Goal: Task Accomplishment & Management: Manage account settings

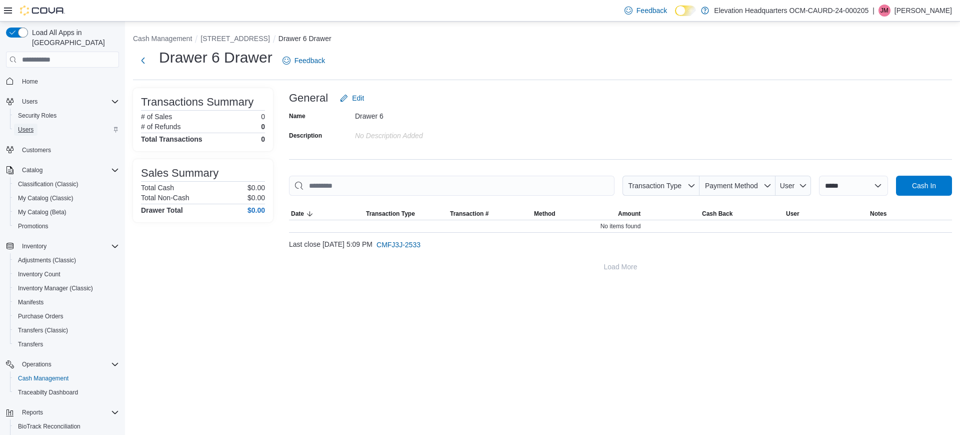
click at [31, 124] on span "Users" at bounding box center [26, 130] width 16 height 12
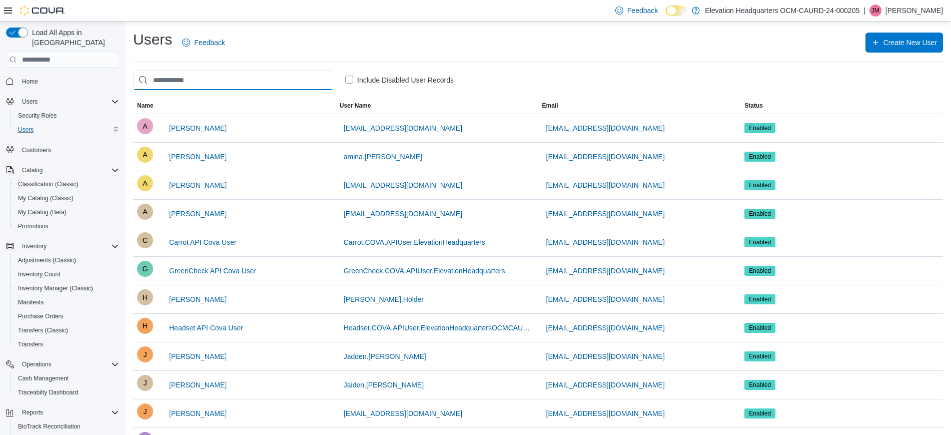
click at [235, 80] on input "search" at bounding box center [233, 80] width 200 height 20
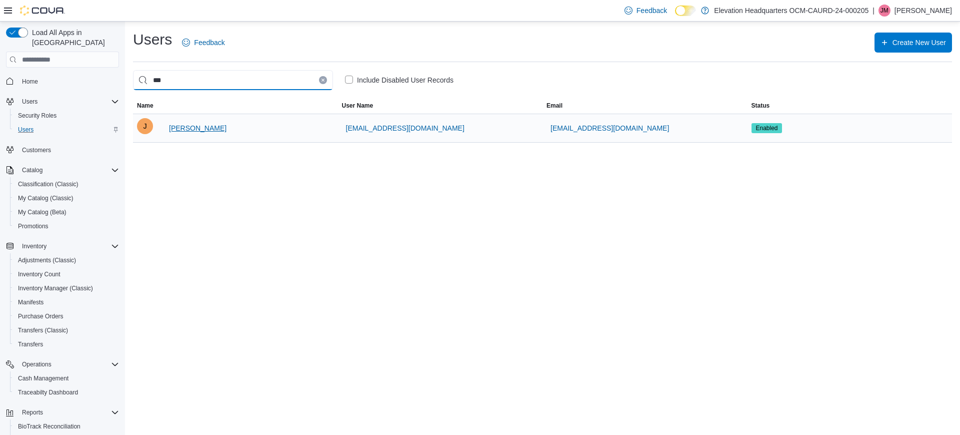
type input "***"
click at [187, 128] on span "[PERSON_NAME]" at bounding box center [198, 128] width 58 height 10
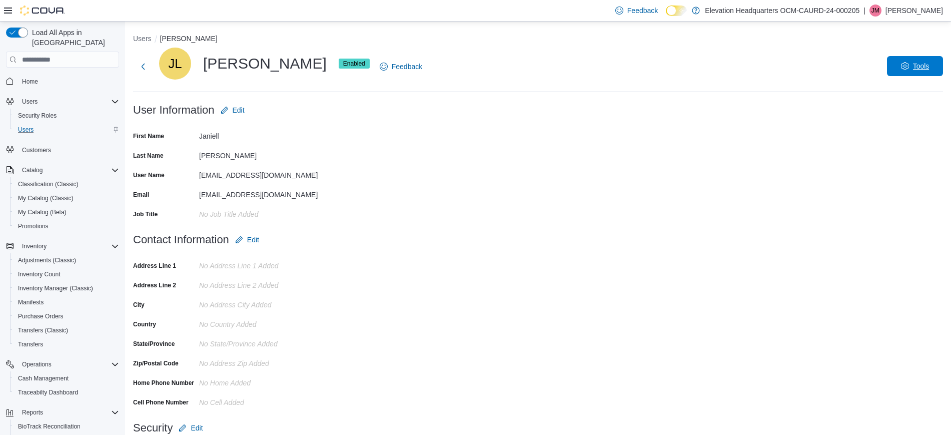
click at [925, 65] on span "Tools" at bounding box center [921, 66] width 17 height 10
click at [914, 112] on span "Disable User" at bounding box center [900, 113] width 46 height 12
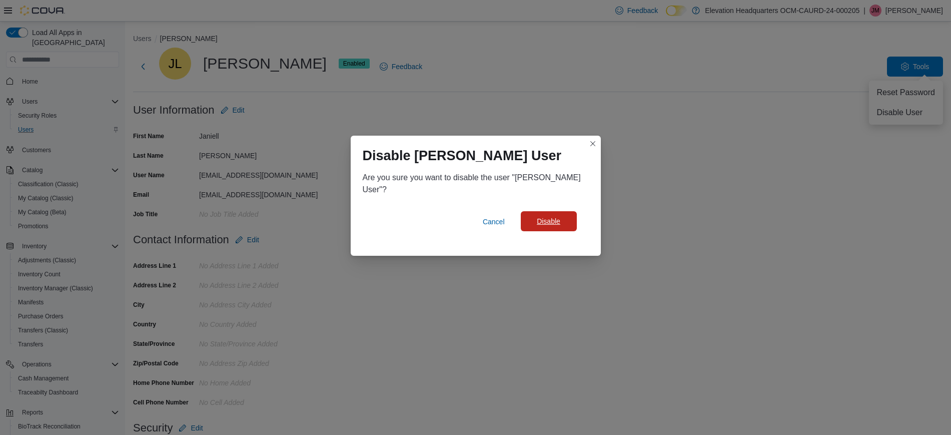
click at [547, 227] on span "Disable" at bounding box center [549, 221] width 44 height 20
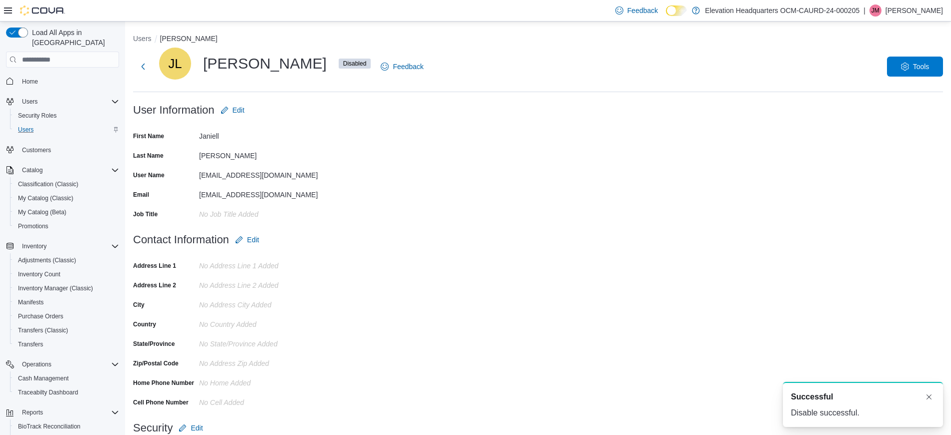
click at [476, 107] on form "User Information Edit First Name [PERSON_NAME] Last Name [PERSON_NAME] User Nam…" at bounding box center [538, 165] width 810 height 130
